Goal: Information Seeking & Learning: Learn about a topic

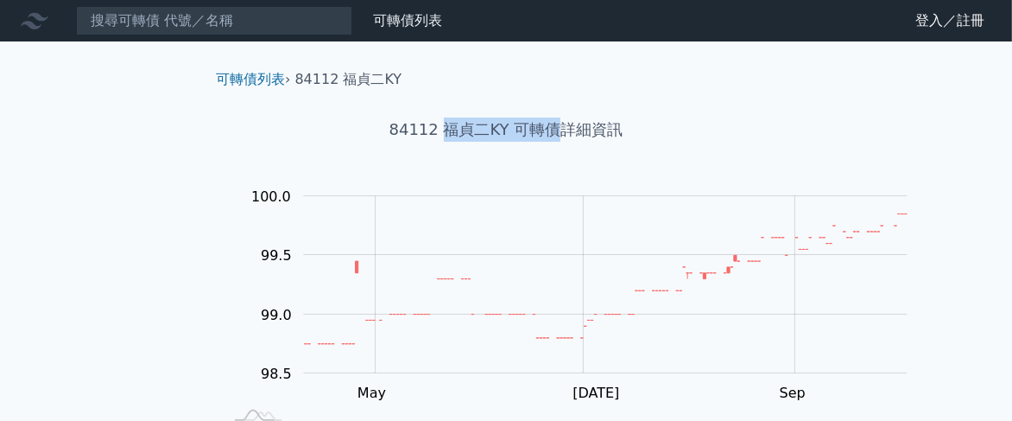
drag, startPoint x: 427, startPoint y: 168, endPoint x: 563, endPoint y: 167, distance: 136.5
click at [563, 142] on h1 "84112 福貞二KY 可轉債詳細資訊" at bounding box center [506, 129] width 608 height 24
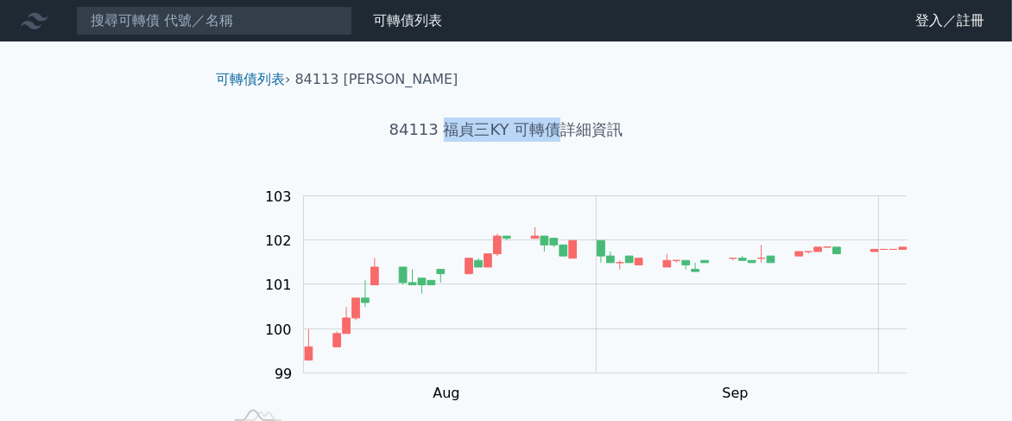
drag, startPoint x: 429, startPoint y: 168, endPoint x: 561, endPoint y: 172, distance: 131.3
click at [561, 142] on h1 "84113 福貞三KY 可轉債詳細資訊" at bounding box center [506, 129] width 608 height 24
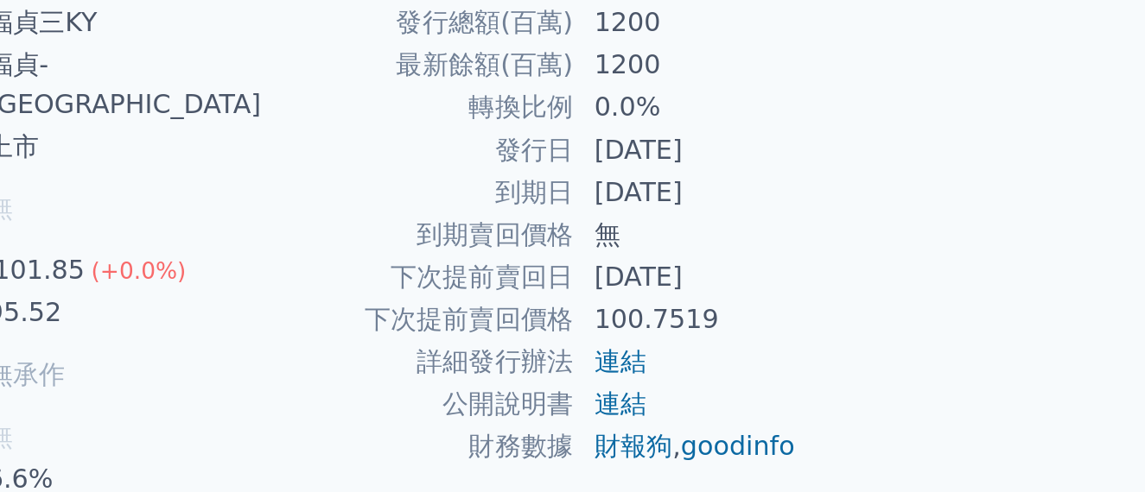
scroll to position [106, 0]
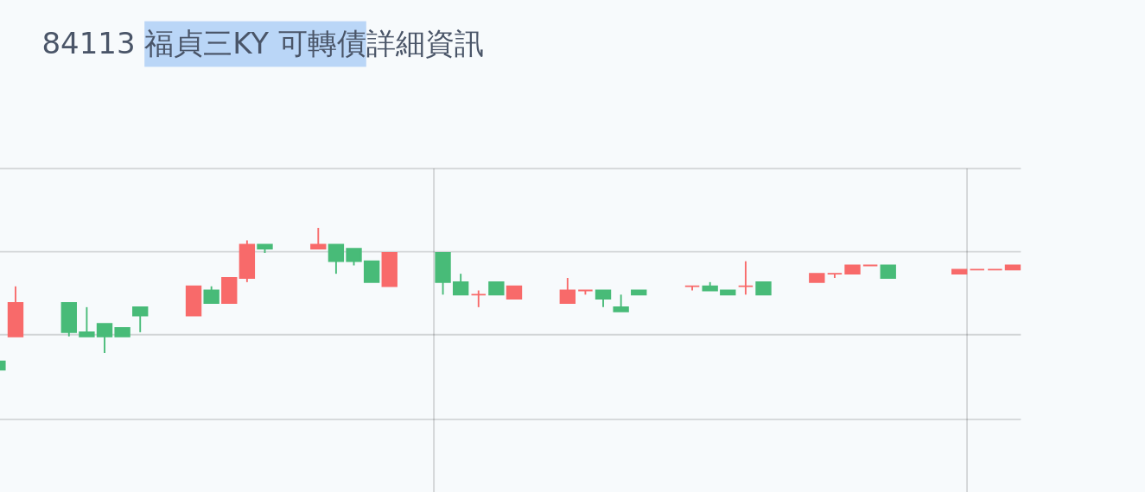
click at [545, 35] on h1 "84113 福貞三KY 可轉債詳細資訊" at bounding box center [573, 23] width 608 height 24
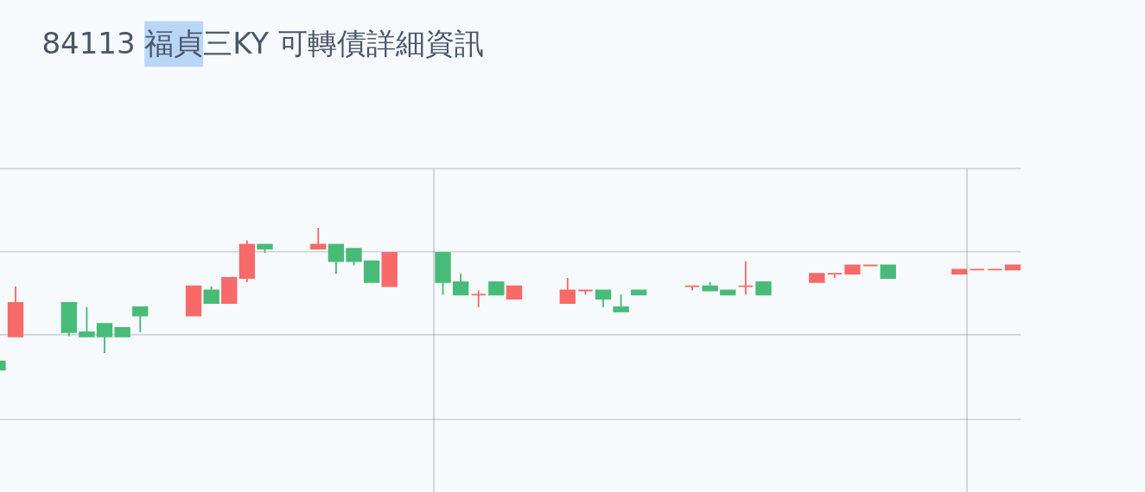
drag, startPoint x: 492, startPoint y: 60, endPoint x: 533, endPoint y: 60, distance: 40.6
click at [533, 35] on h1 "84113 福貞三KY 可轉債詳細資訊" at bounding box center [573, 23] width 608 height 24
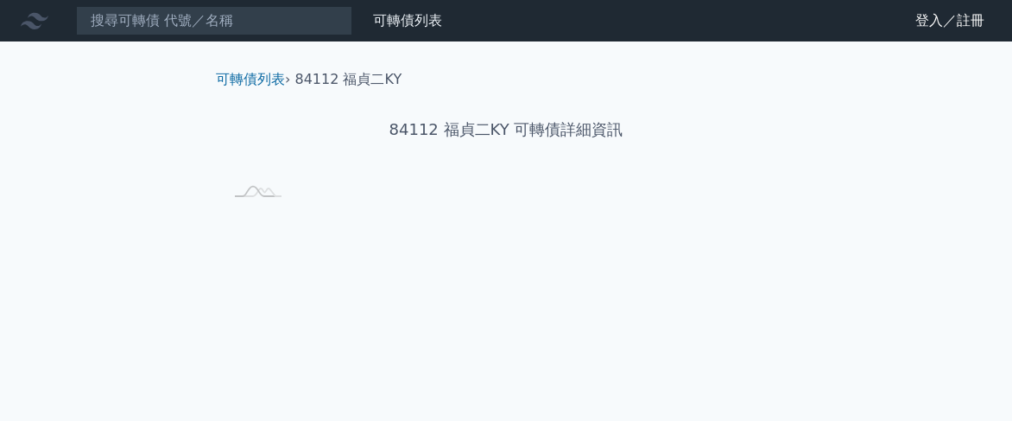
scroll to position [251, 0]
